Goal: Task Accomplishment & Management: Complete application form

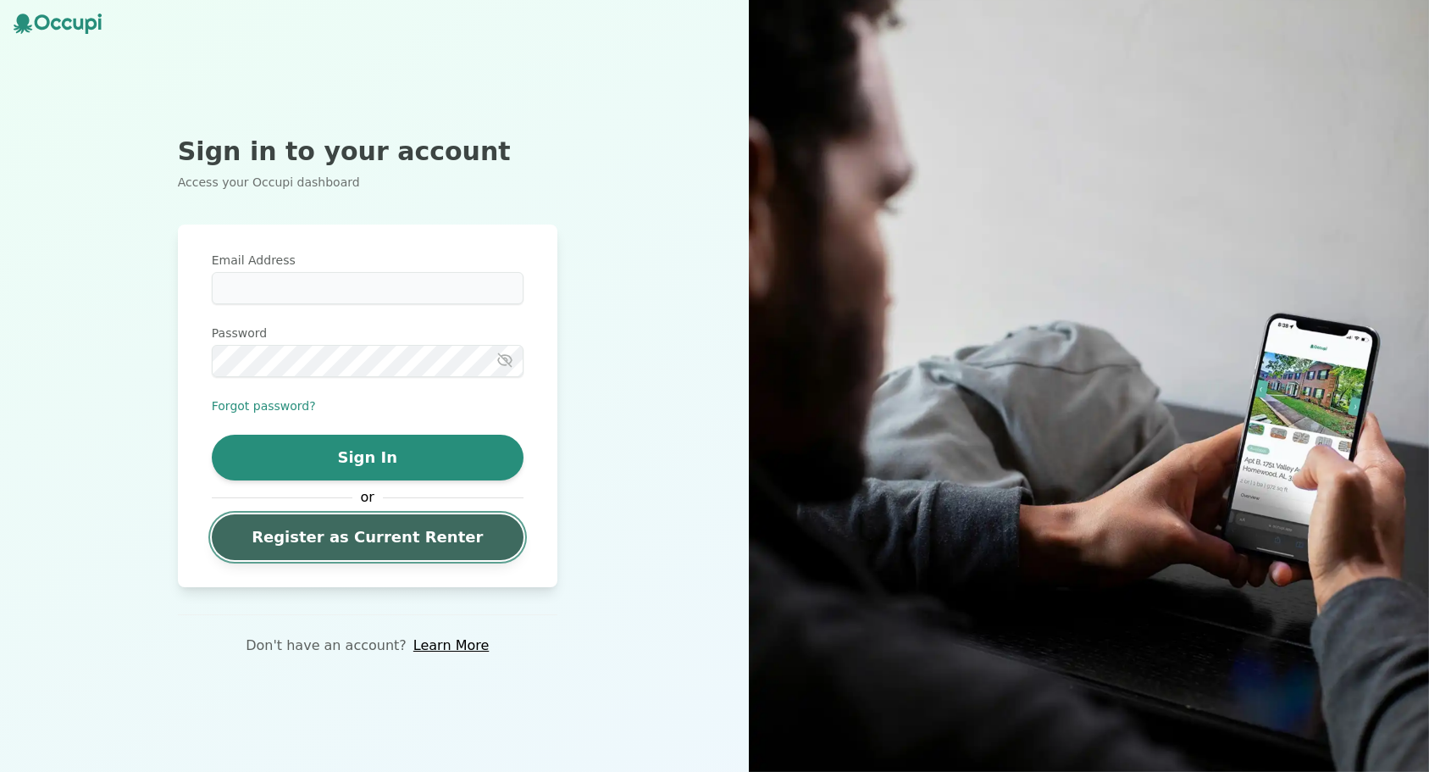
click at [334, 540] on link "Register as Current Renter" at bounding box center [368, 537] width 312 height 46
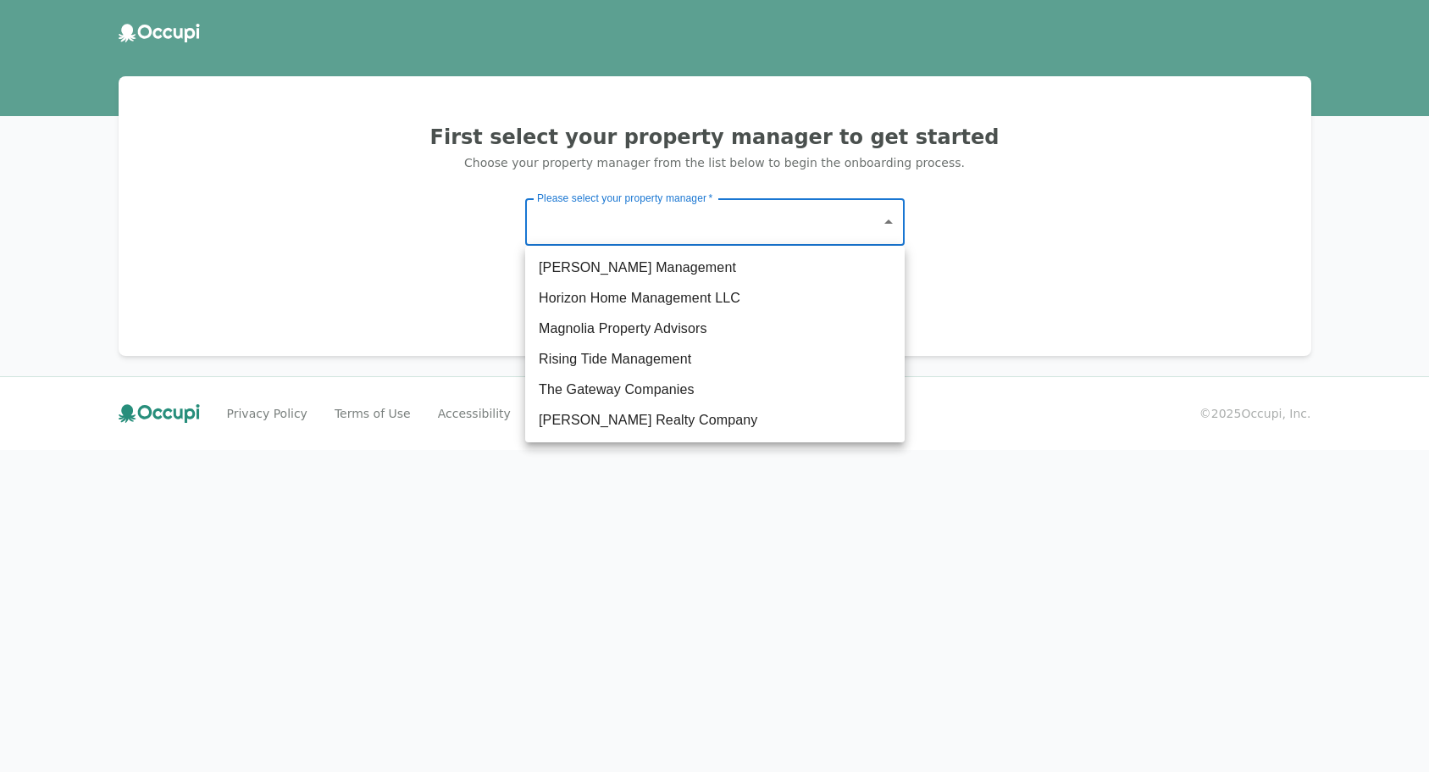
click at [576, 224] on body "First select your property manager to get started Choose your property manager …" at bounding box center [714, 386] width 1429 height 772
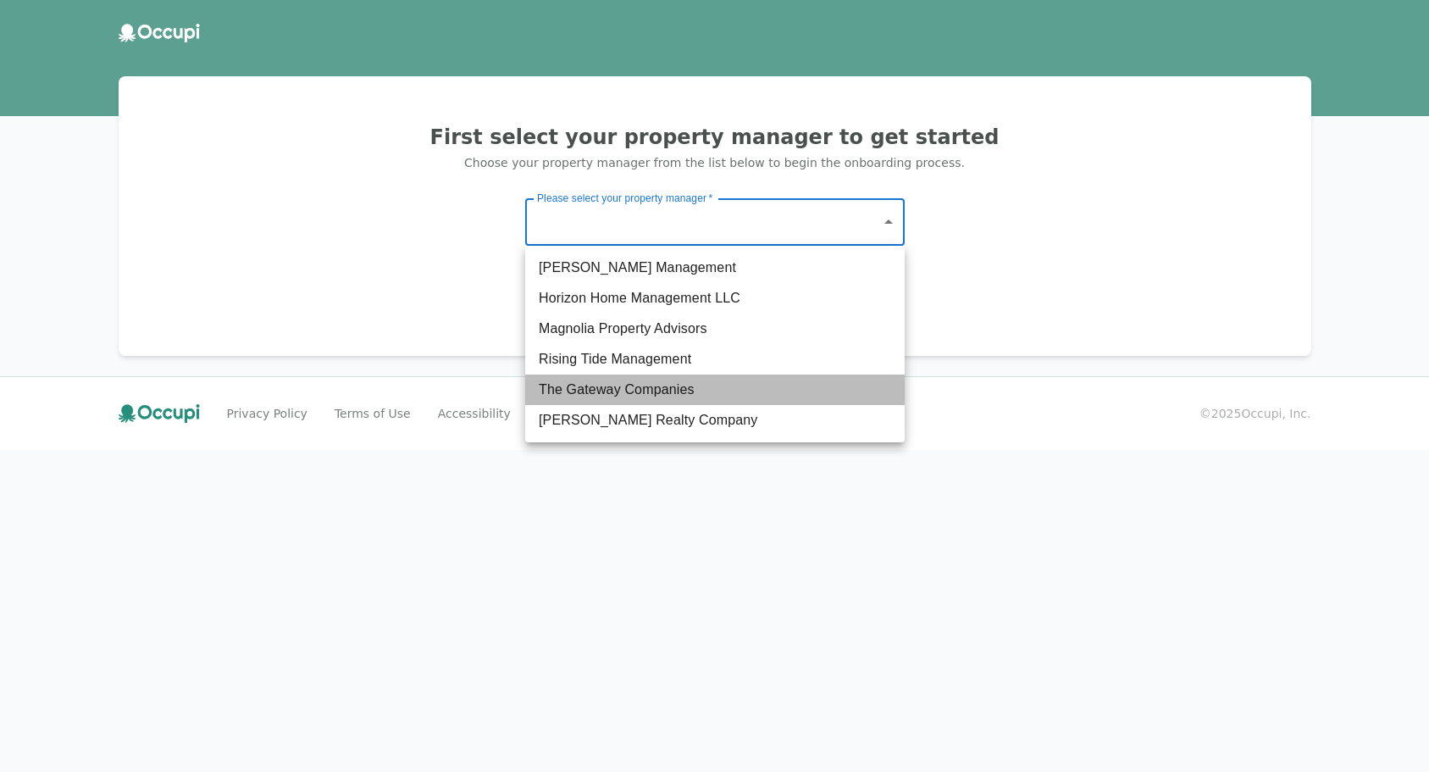
click at [586, 385] on li "The Gateway Companies" at bounding box center [715, 390] width 380 height 31
type input "**********"
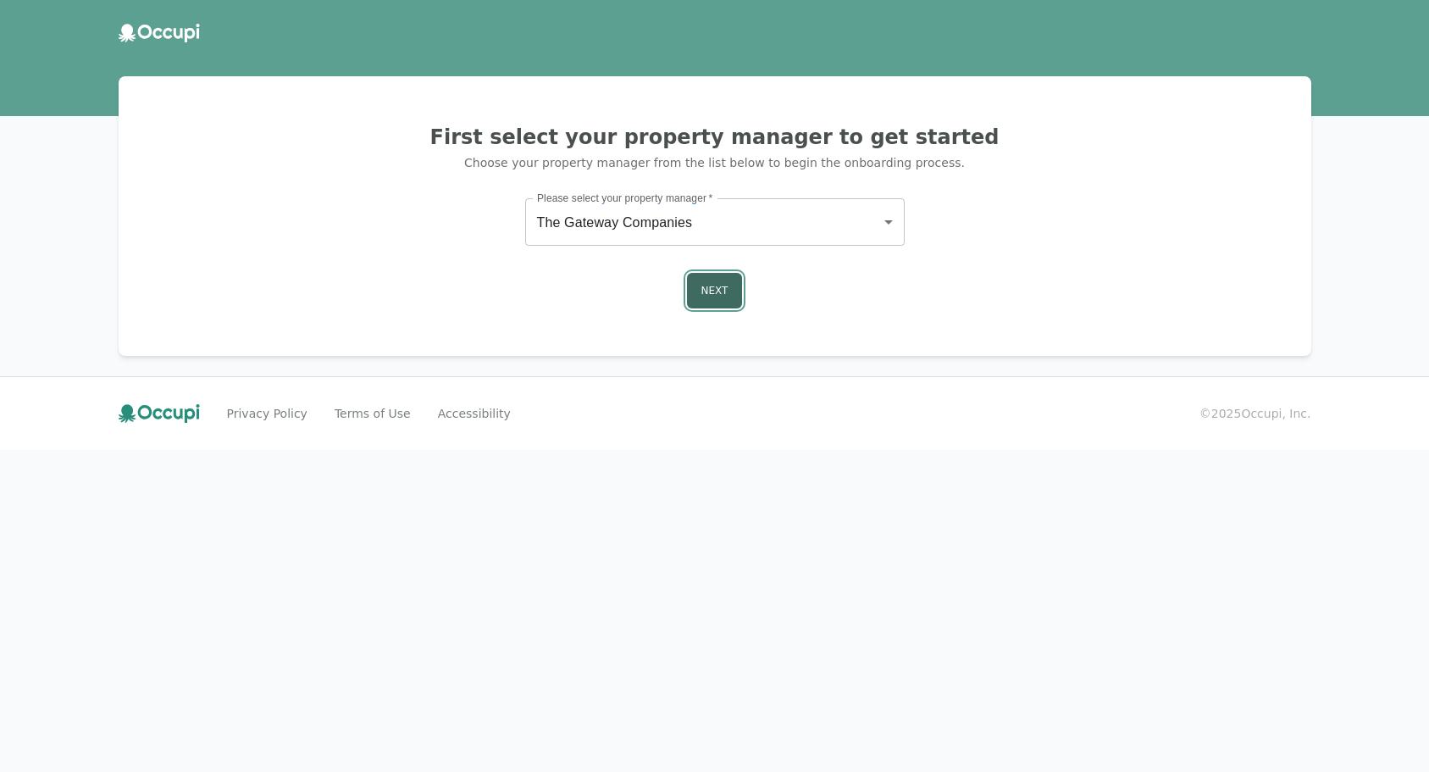
click at [705, 286] on button "Next" at bounding box center [715, 291] width 56 height 36
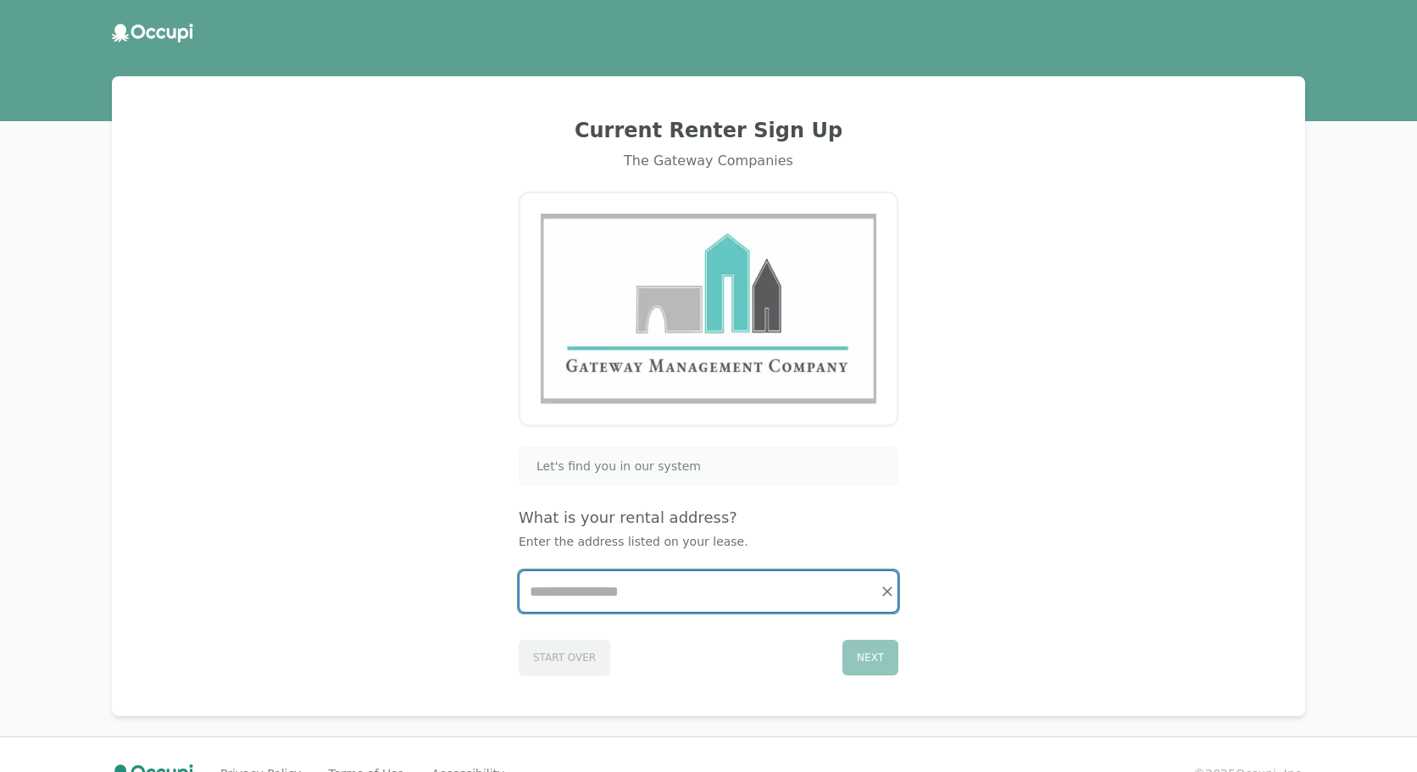
click at [629, 585] on input "Start typing..." at bounding box center [708, 591] width 378 height 41
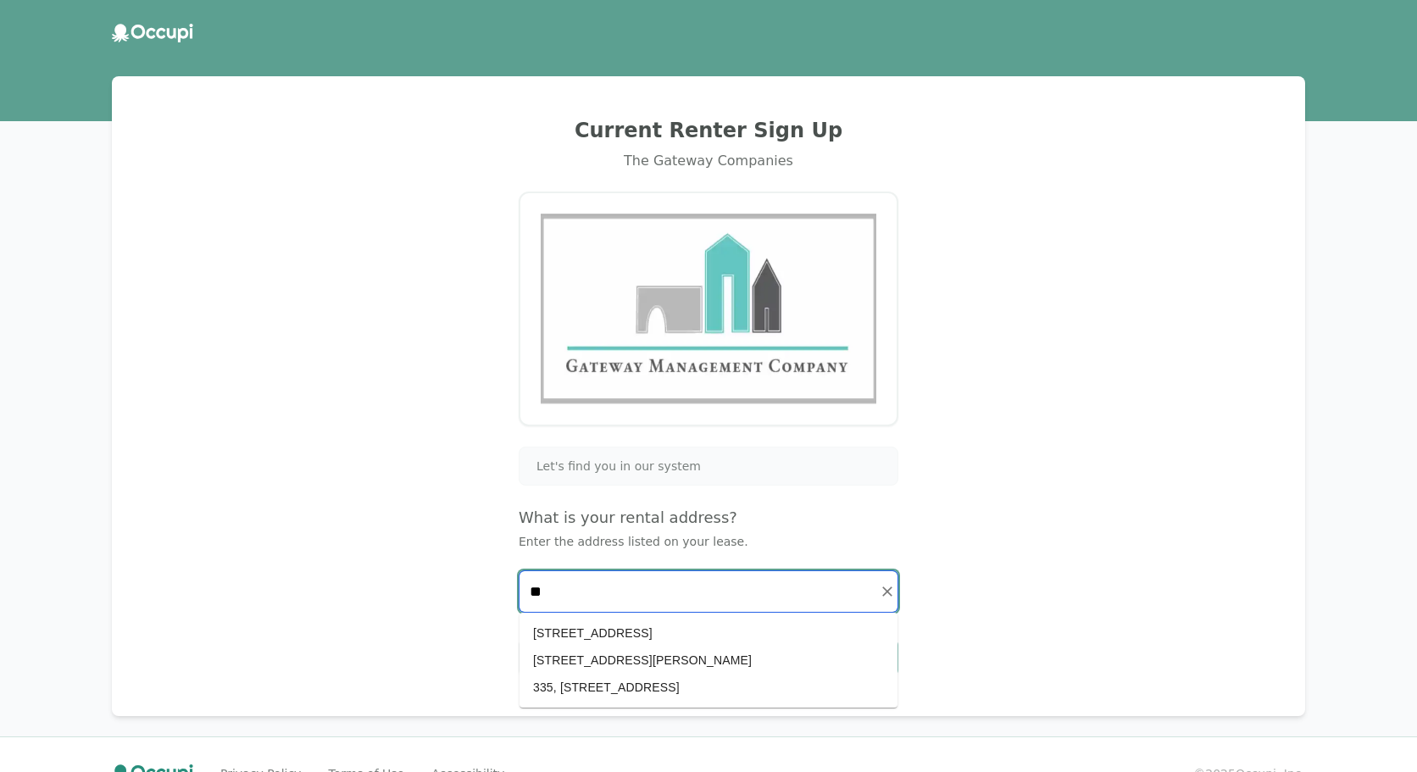
type input "*"
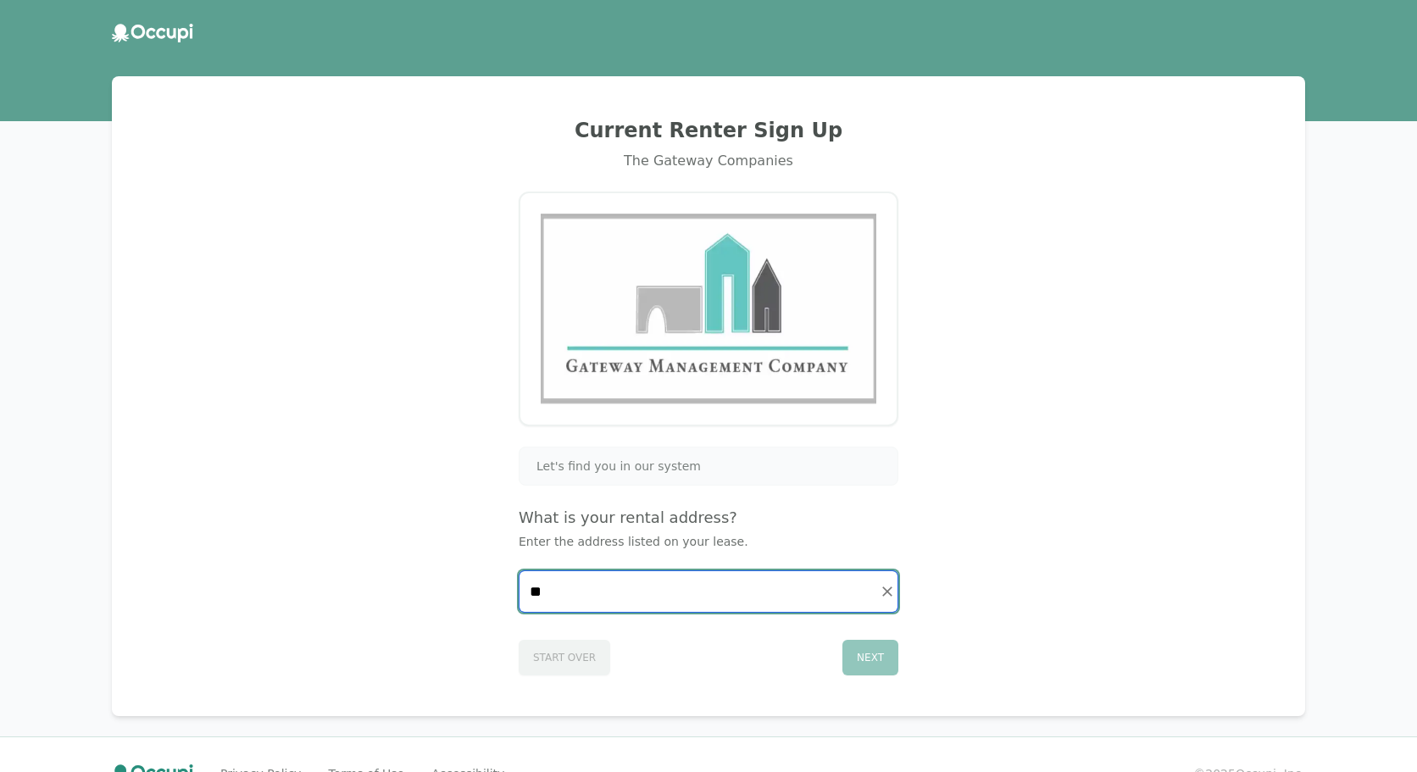
type input "*"
